Goal: Transaction & Acquisition: Purchase product/service

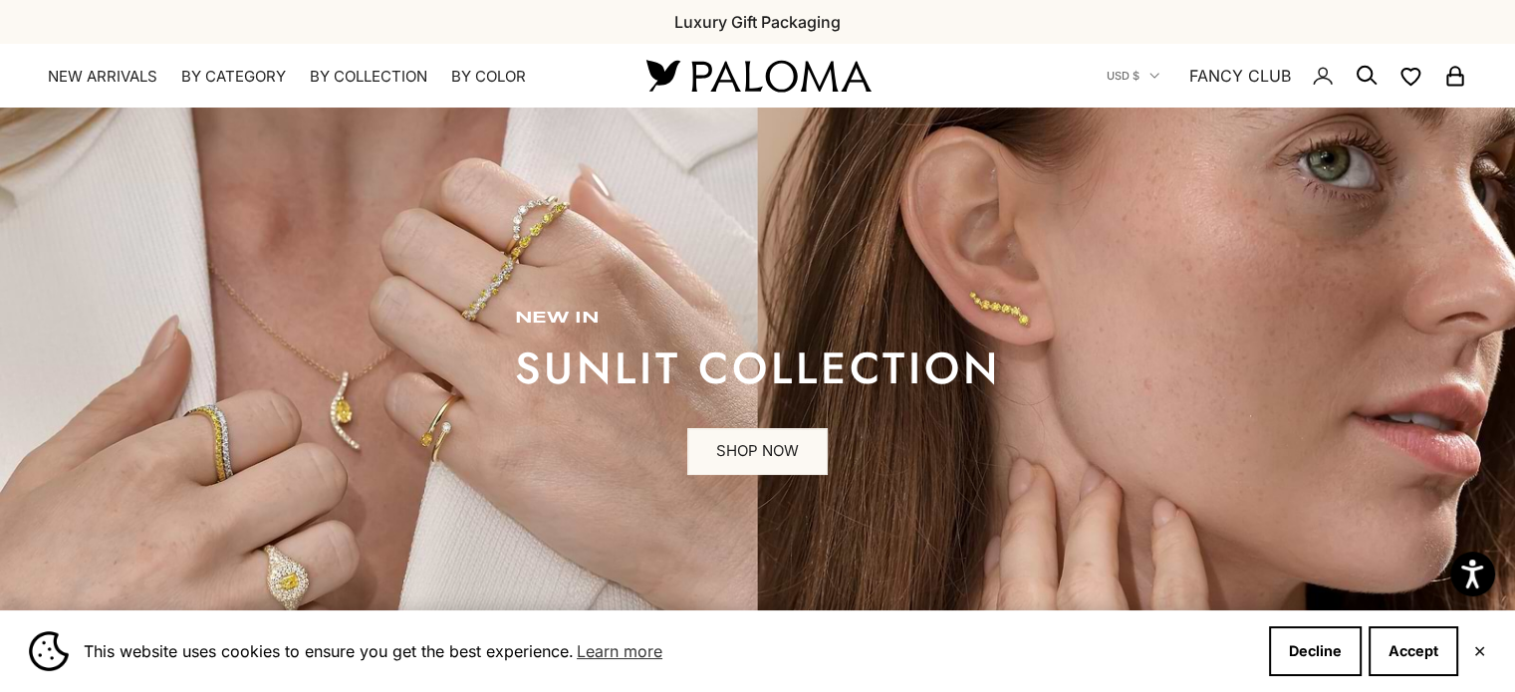
click at [242, 75] on summary "By Category" at bounding box center [233, 77] width 105 height 20
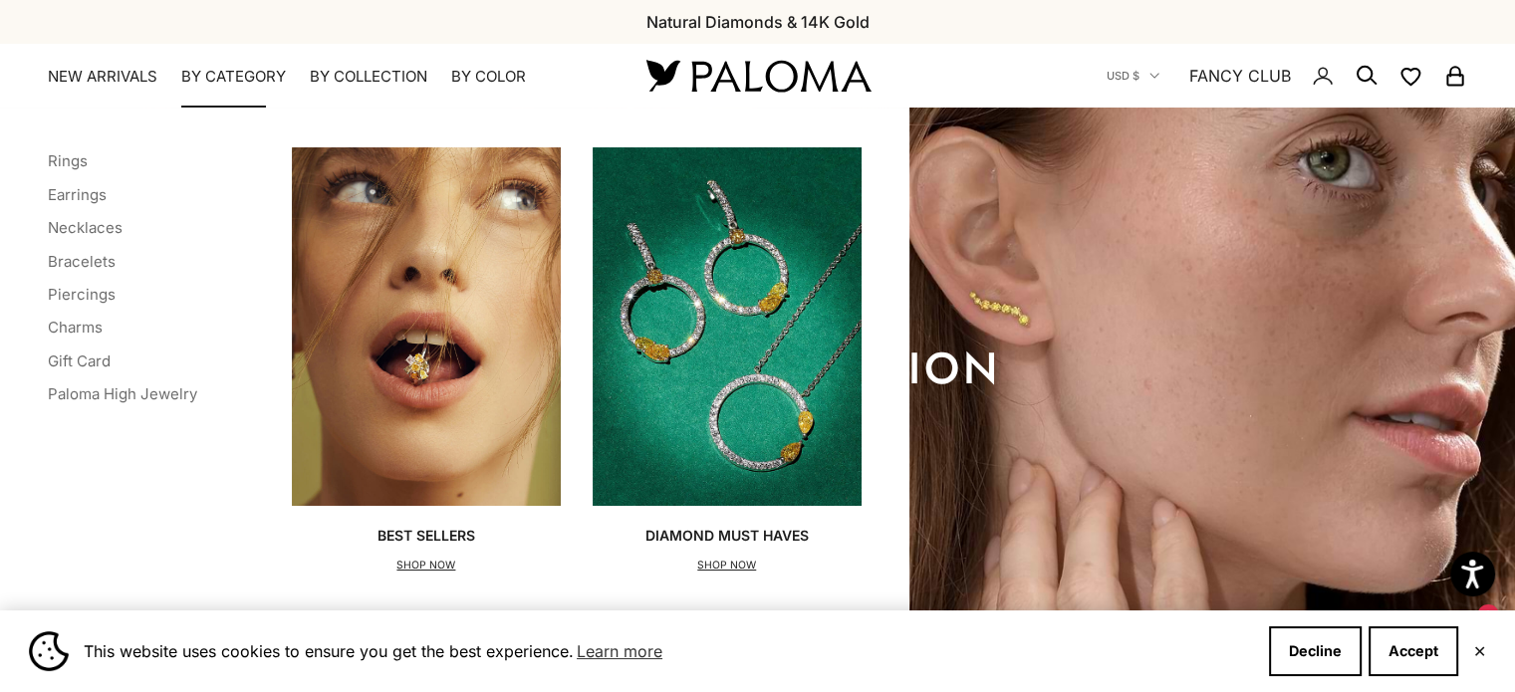
click at [407, 560] on p "SHOP NOW" at bounding box center [427, 566] width 98 height 20
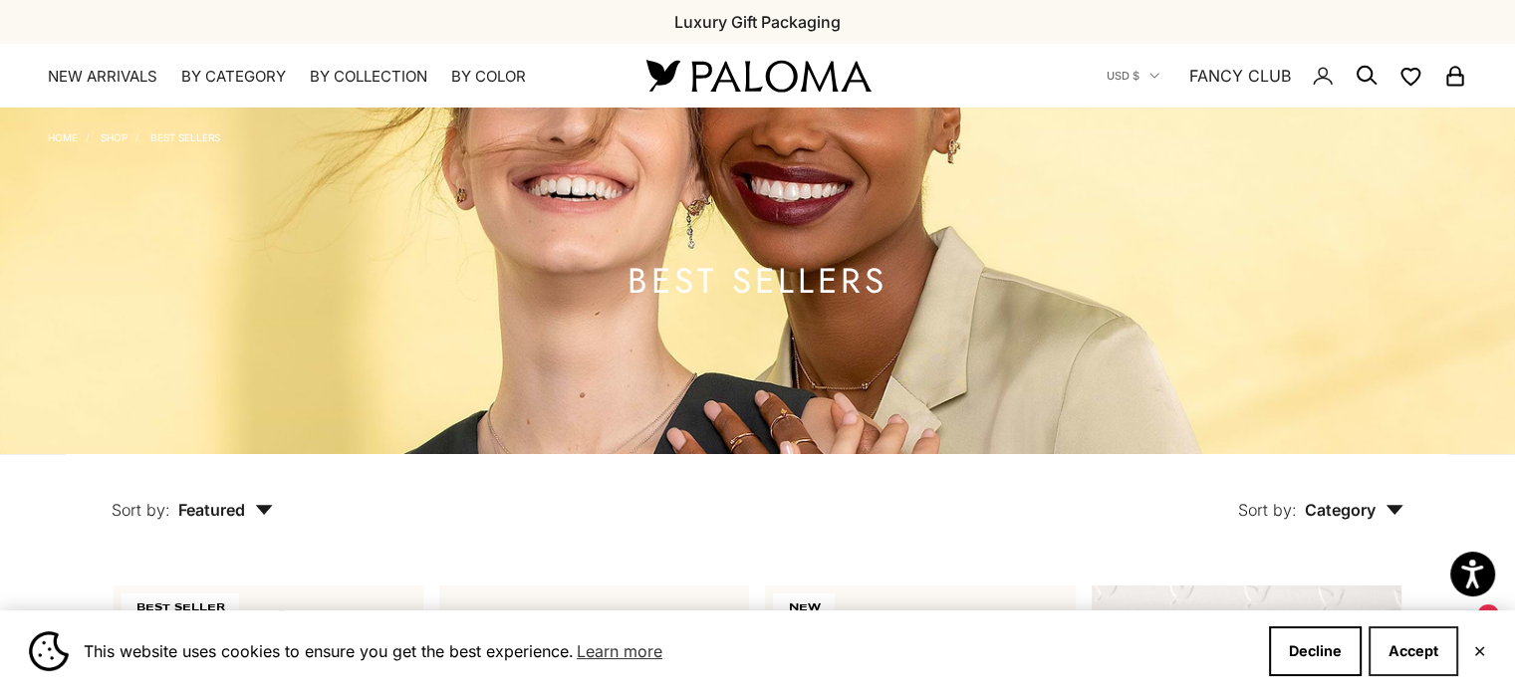
click at [1412, 653] on button "Accept" at bounding box center [1414, 652] width 90 height 50
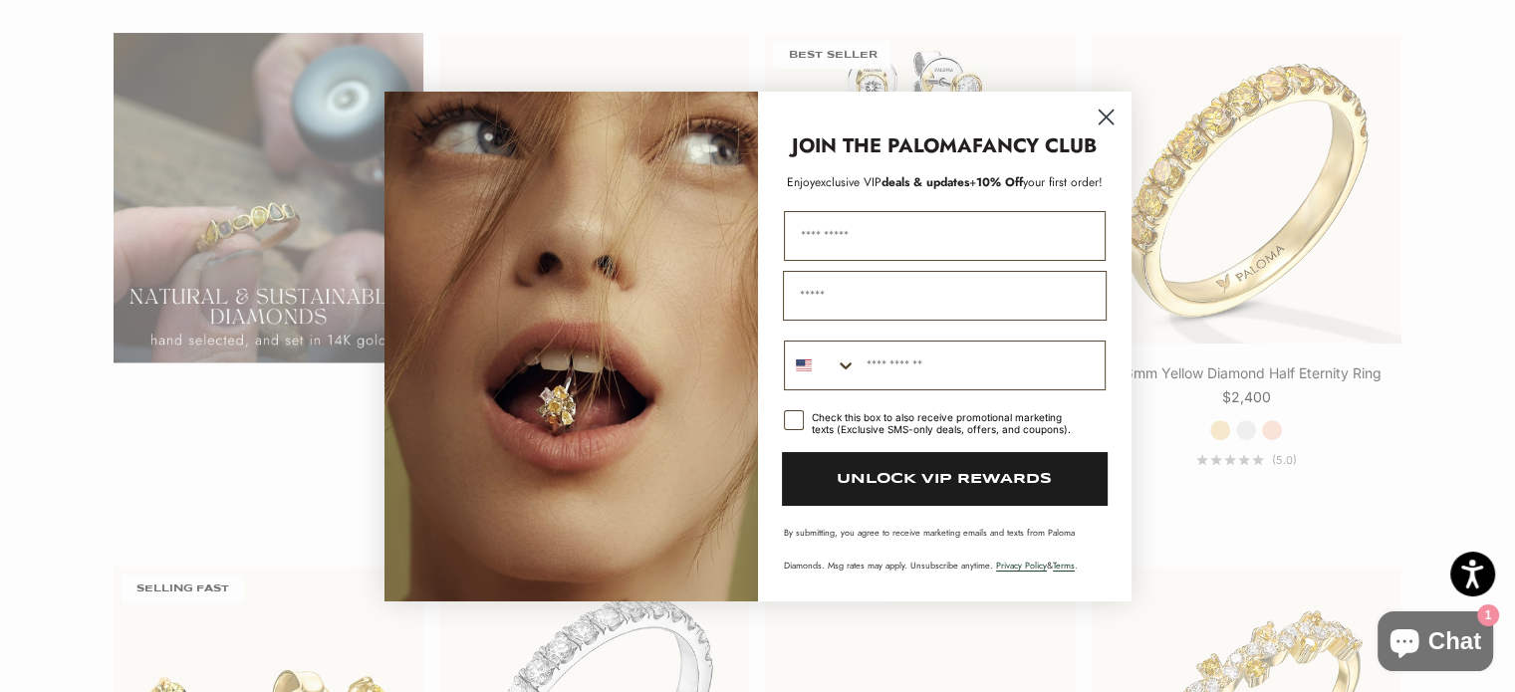
scroll to position [601, 0]
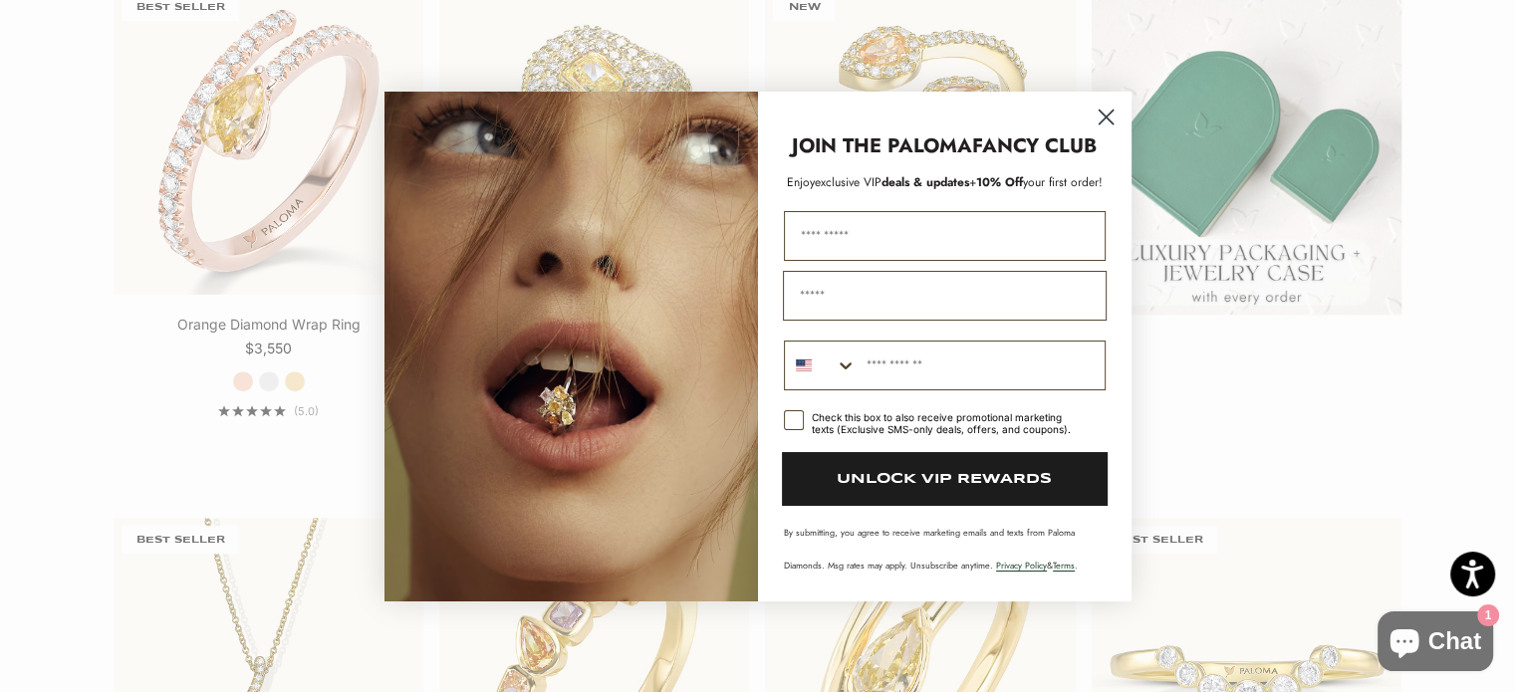
click at [1102, 123] on circle "Close dialog" at bounding box center [1105, 116] width 33 height 33
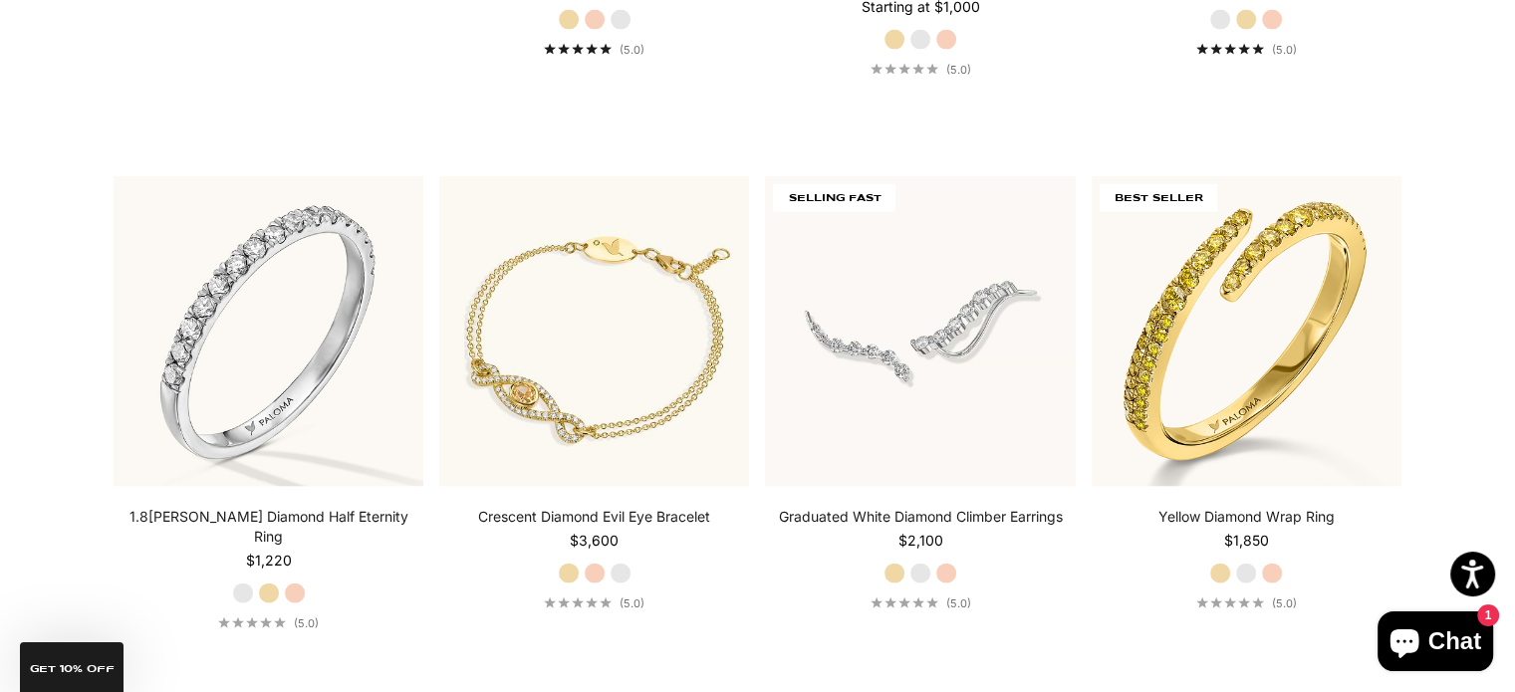
scroll to position [0, 0]
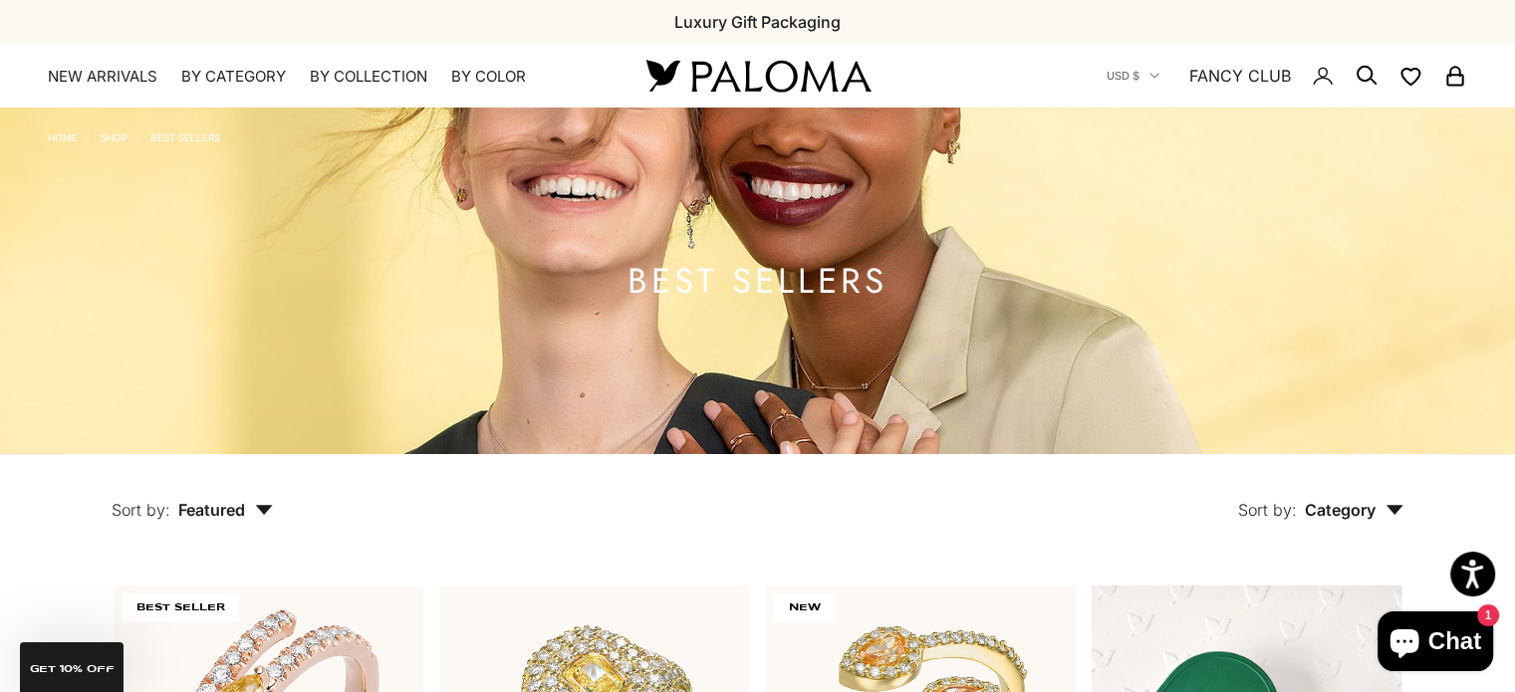
click at [852, 89] on img at bounding box center [758, 76] width 239 height 42
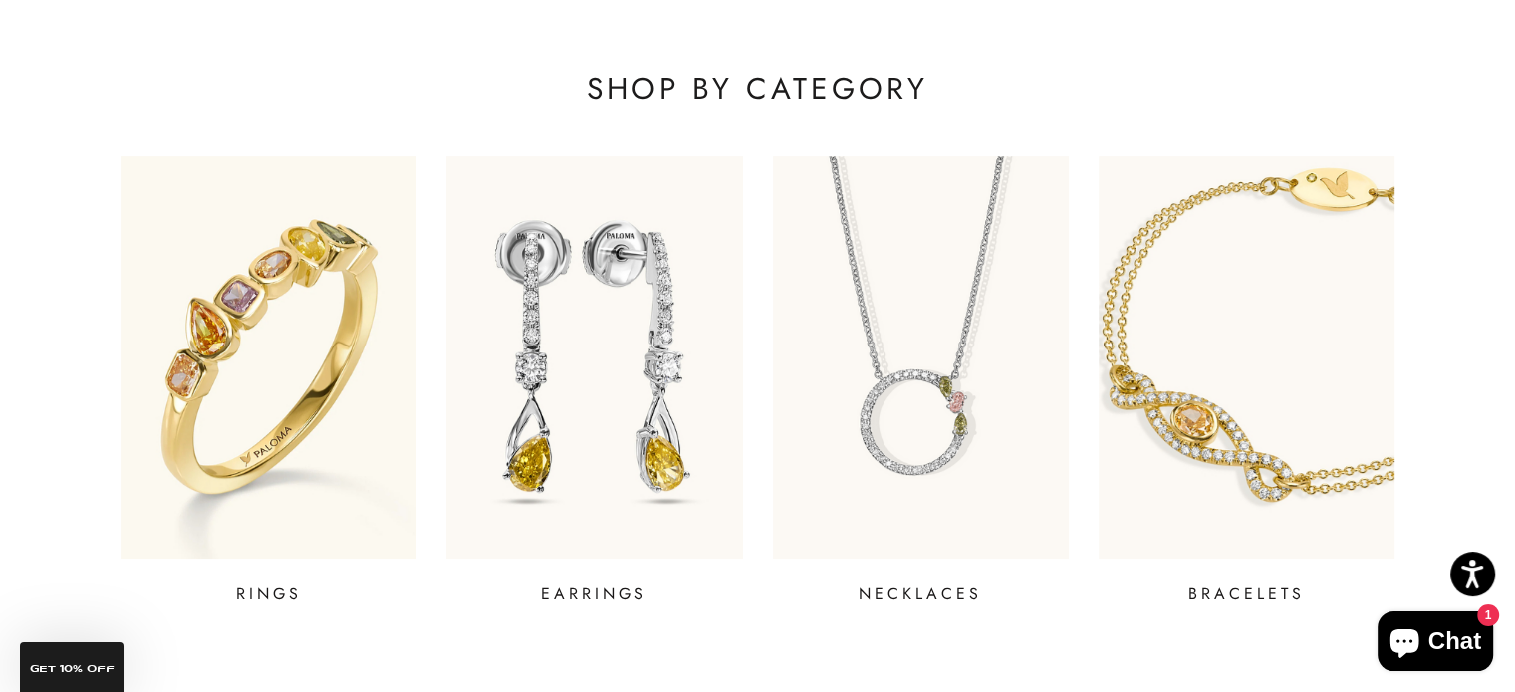
scroll to position [981, 0]
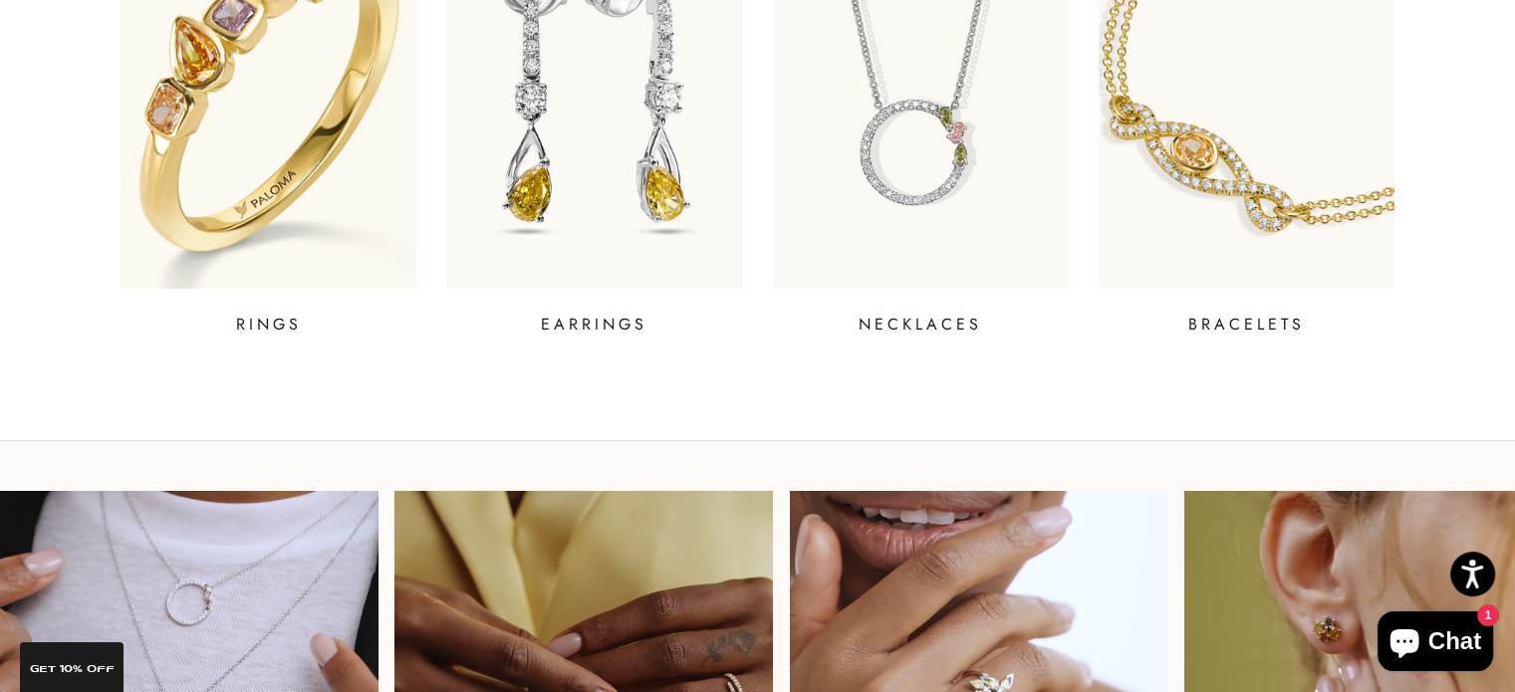
click at [253, 322] on p "RINGS" at bounding box center [269, 325] width 66 height 24
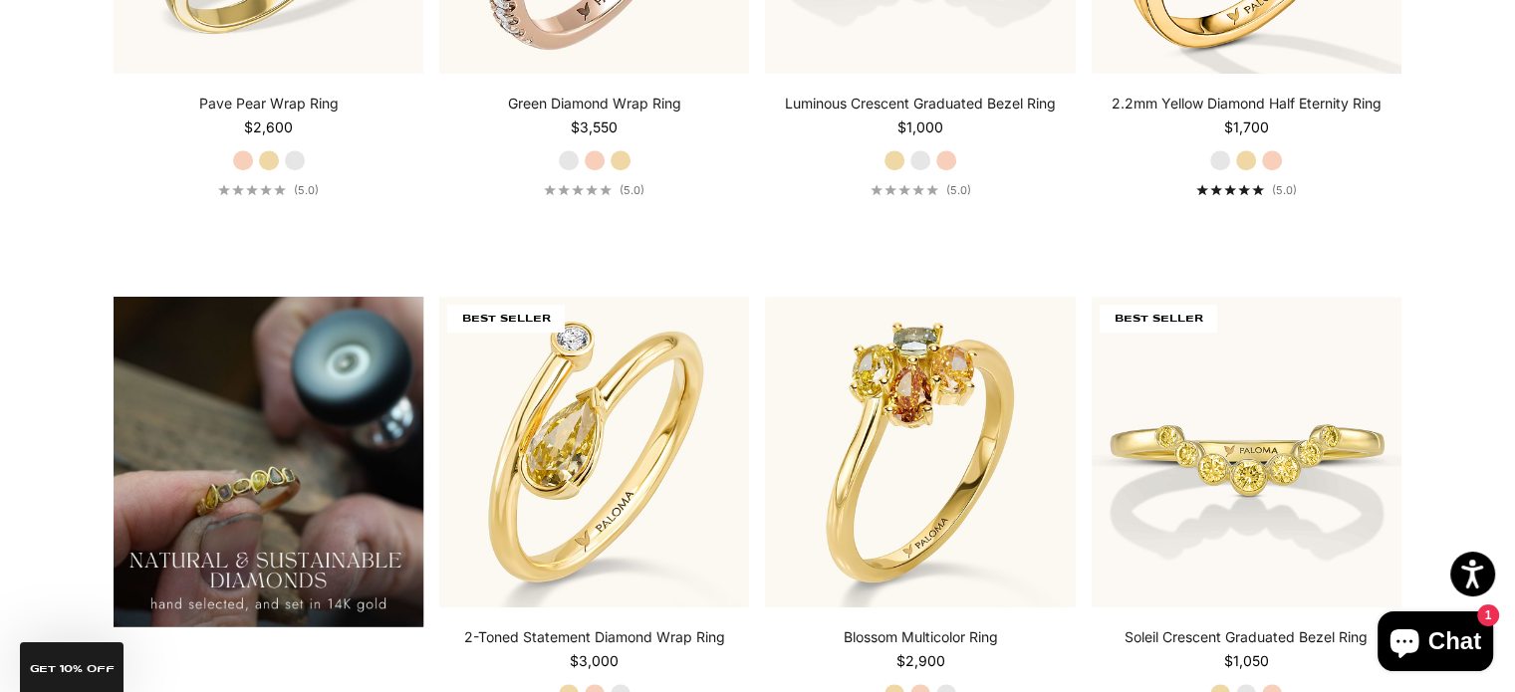
scroll to position [1184, 0]
